Goal: Task Accomplishment & Management: Manage account settings

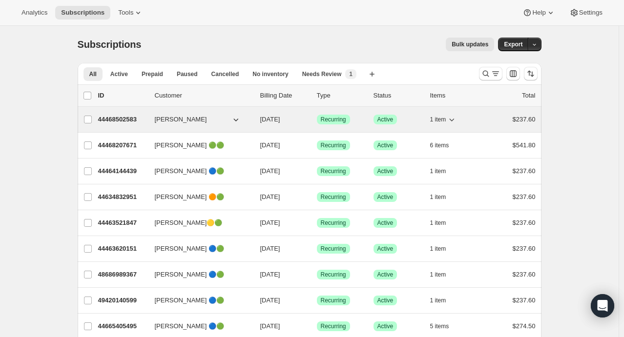
click at [461, 118] on div "1 item" at bounding box center [454, 120] width 49 height 14
click at [453, 117] on icon "button" at bounding box center [451, 120] width 10 height 10
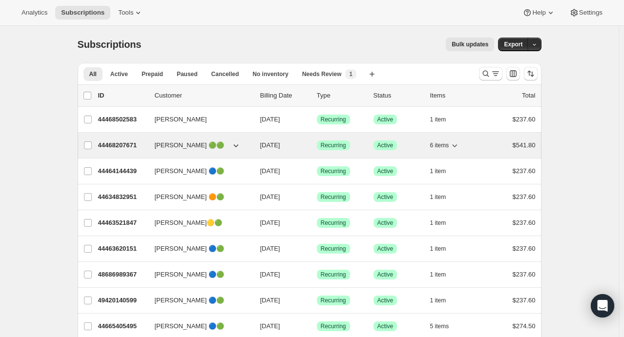
click at [455, 146] on icon "button" at bounding box center [454, 146] width 10 height 10
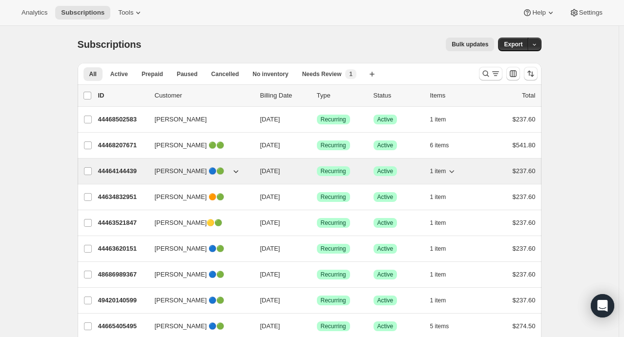
click at [454, 172] on icon "button" at bounding box center [451, 171] width 5 height 3
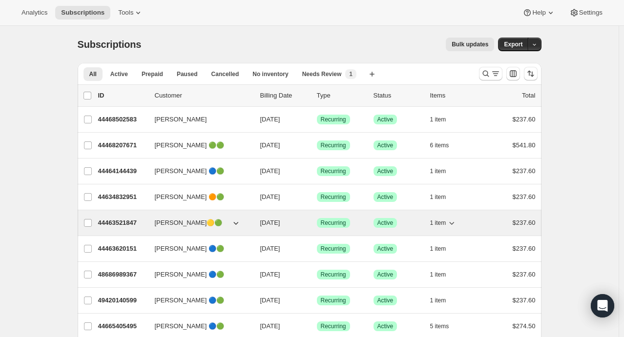
click at [454, 224] on icon "button" at bounding box center [451, 223] width 10 height 10
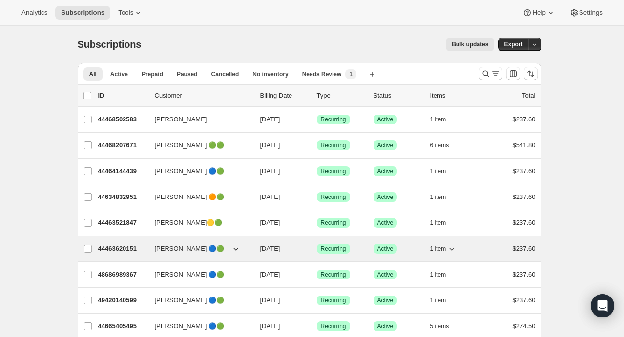
click at [454, 247] on icon "button" at bounding box center [451, 249] width 10 height 10
